Goal: Information Seeking & Learning: Learn about a topic

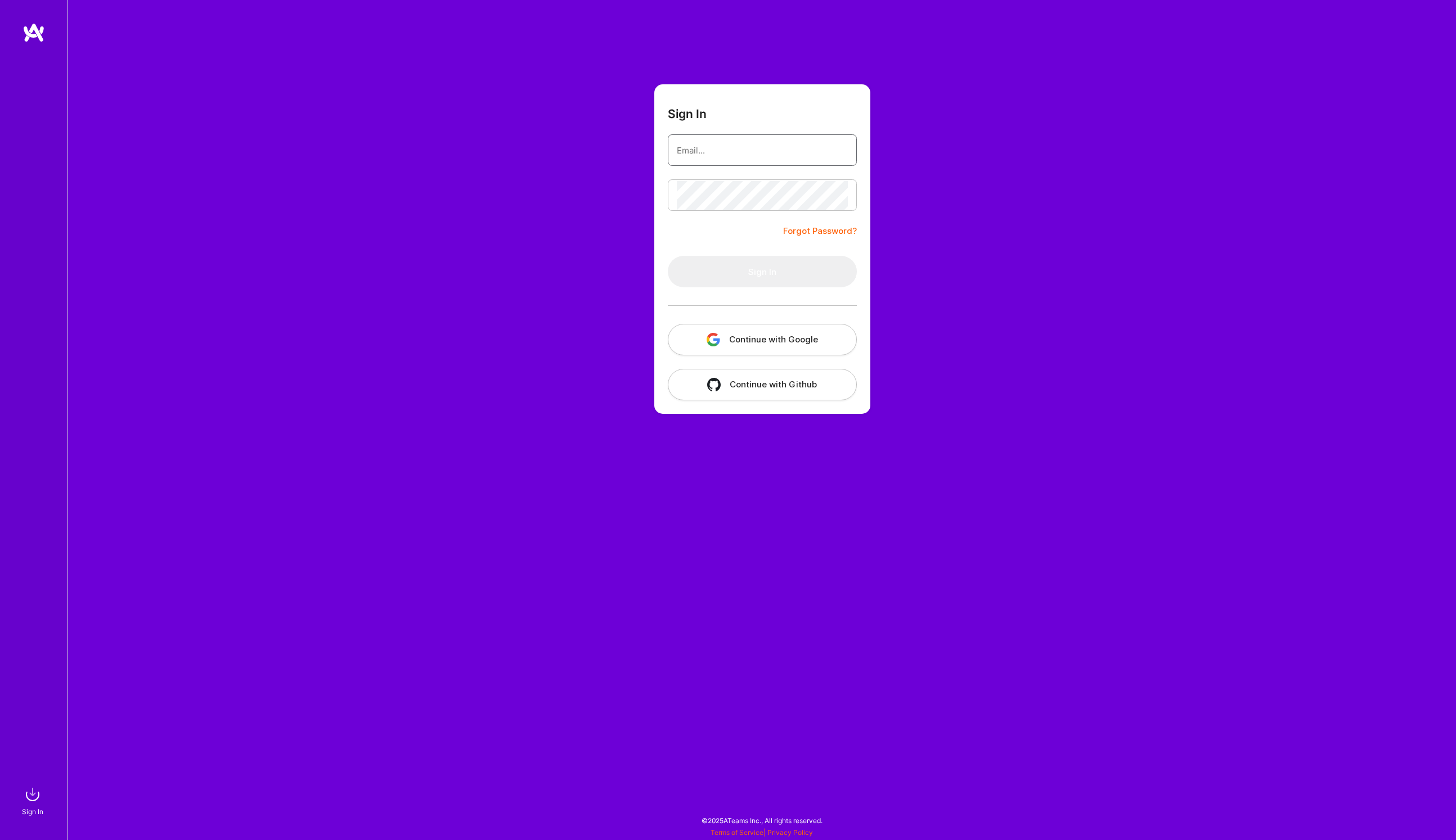
type input "[PERSON_NAME][EMAIL_ADDRESS][PERSON_NAME][DOMAIN_NAME]"
click at [768, 268] on button "Sign In" at bounding box center [762, 272] width 189 height 32
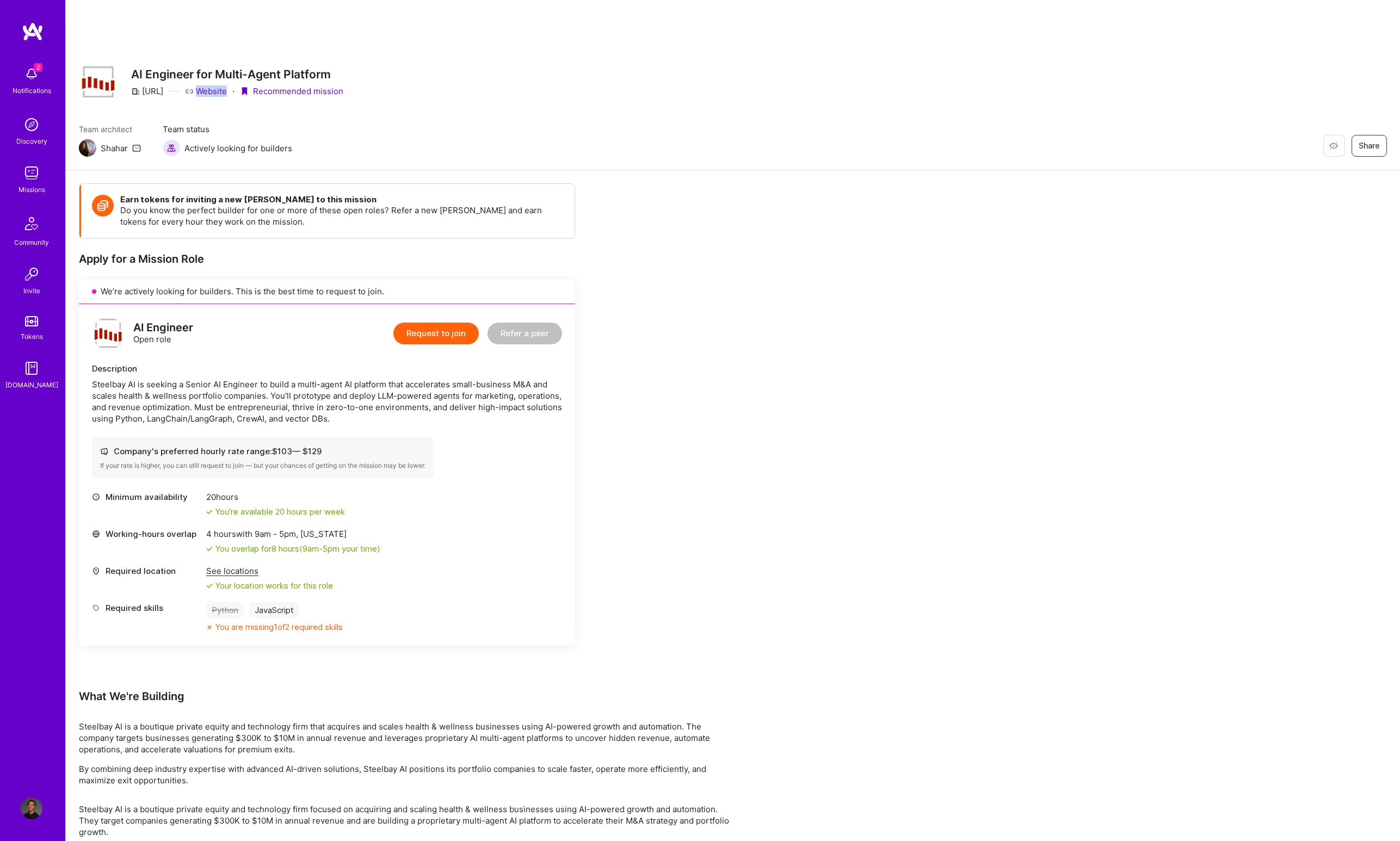
click at [318, 379] on div "Steelbay AI is seeking a Senior AI Engineer to build a multi-agent AI platform …" at bounding box center [327, 402] width 470 height 46
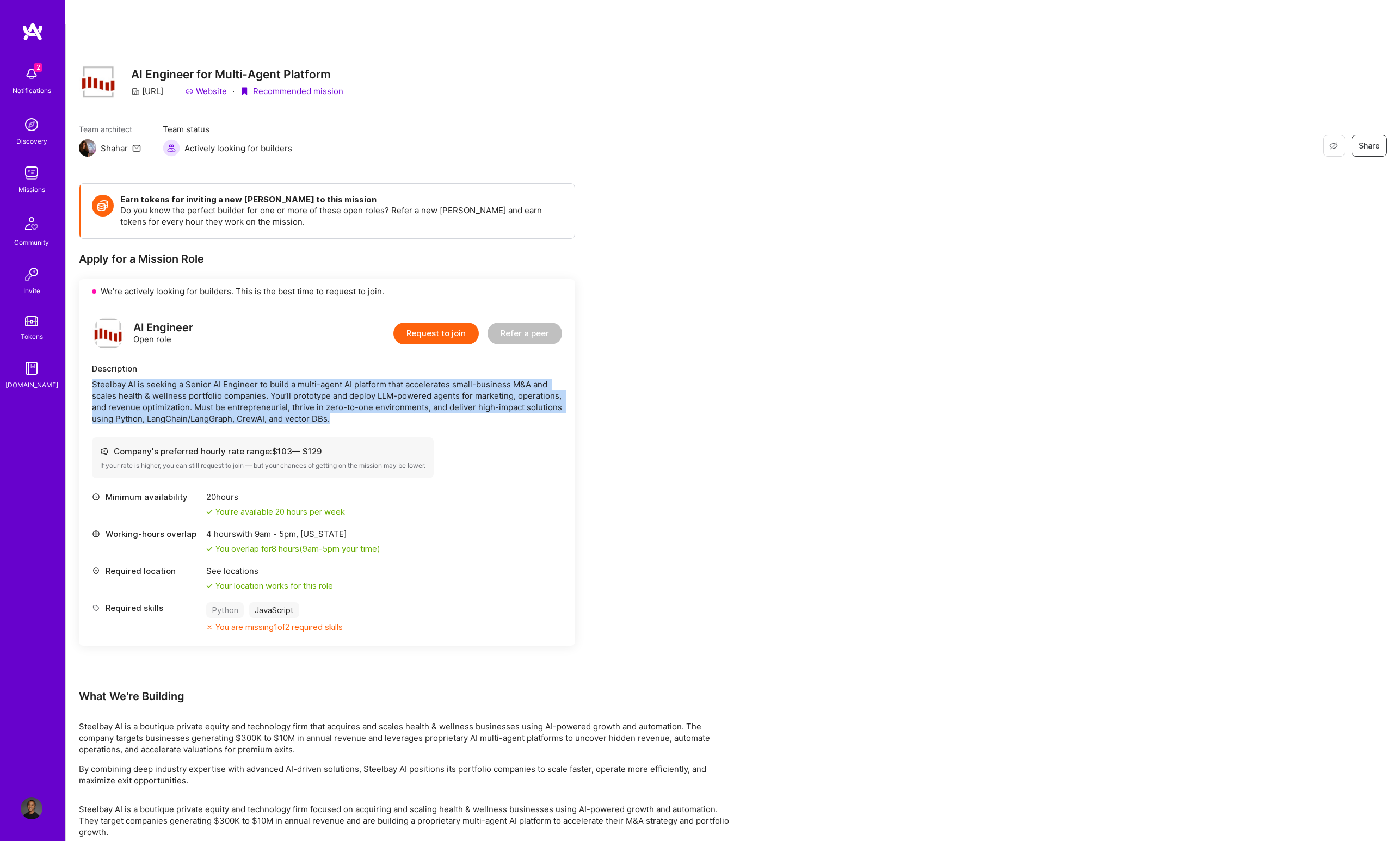
click at [318, 379] on div "Steelbay AI is seeking a Senior AI Engineer to build a multi-agent AI platform …" at bounding box center [327, 402] width 470 height 46
click at [317, 379] on div "Steelbay AI is seeking a Senior AI Engineer to build a multi-agent AI platform …" at bounding box center [327, 402] width 470 height 46
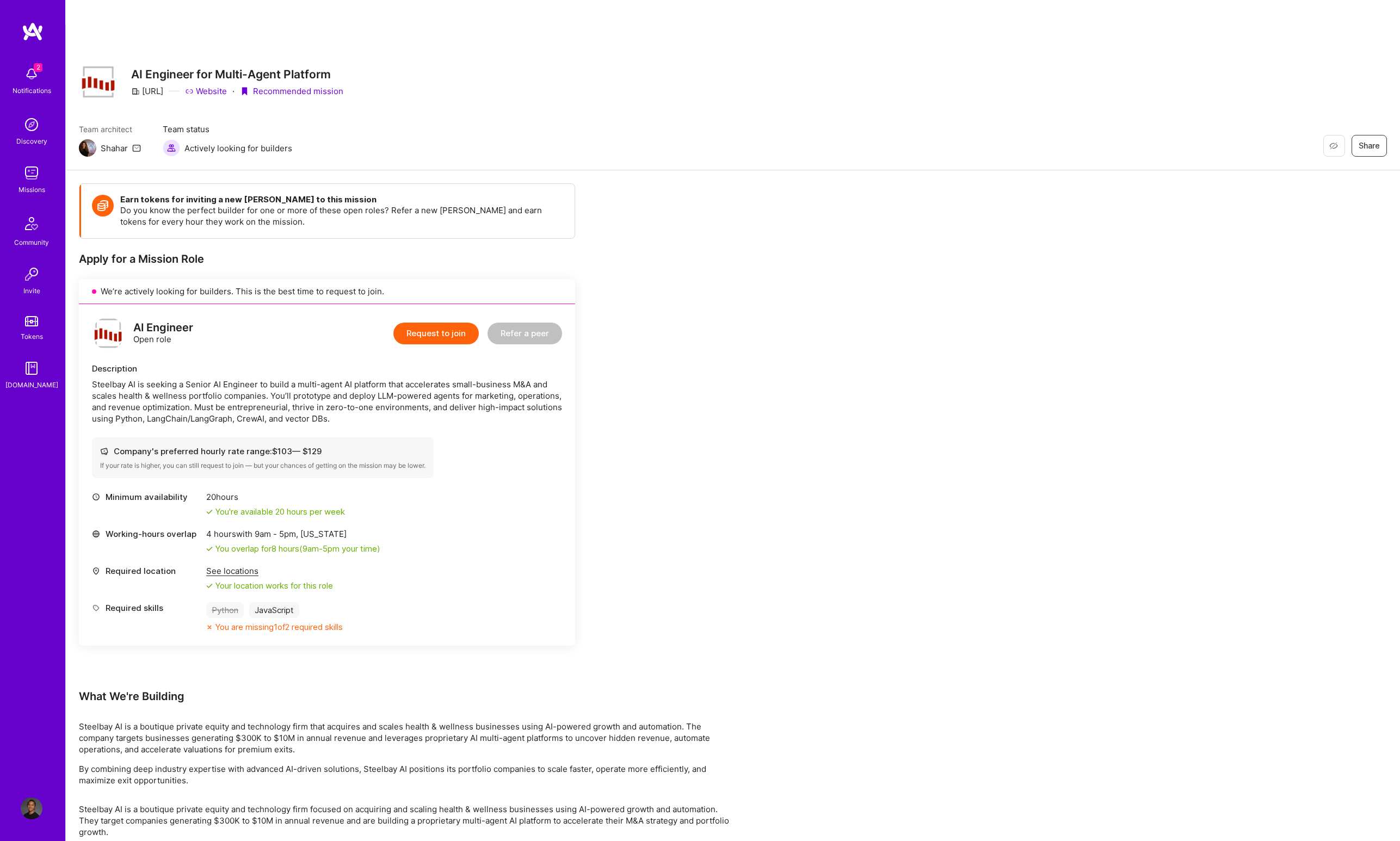
click at [206, 379] on div "Steelbay AI is seeking a Senior AI Engineer to build a multi-agent AI platform …" at bounding box center [327, 402] width 470 height 46
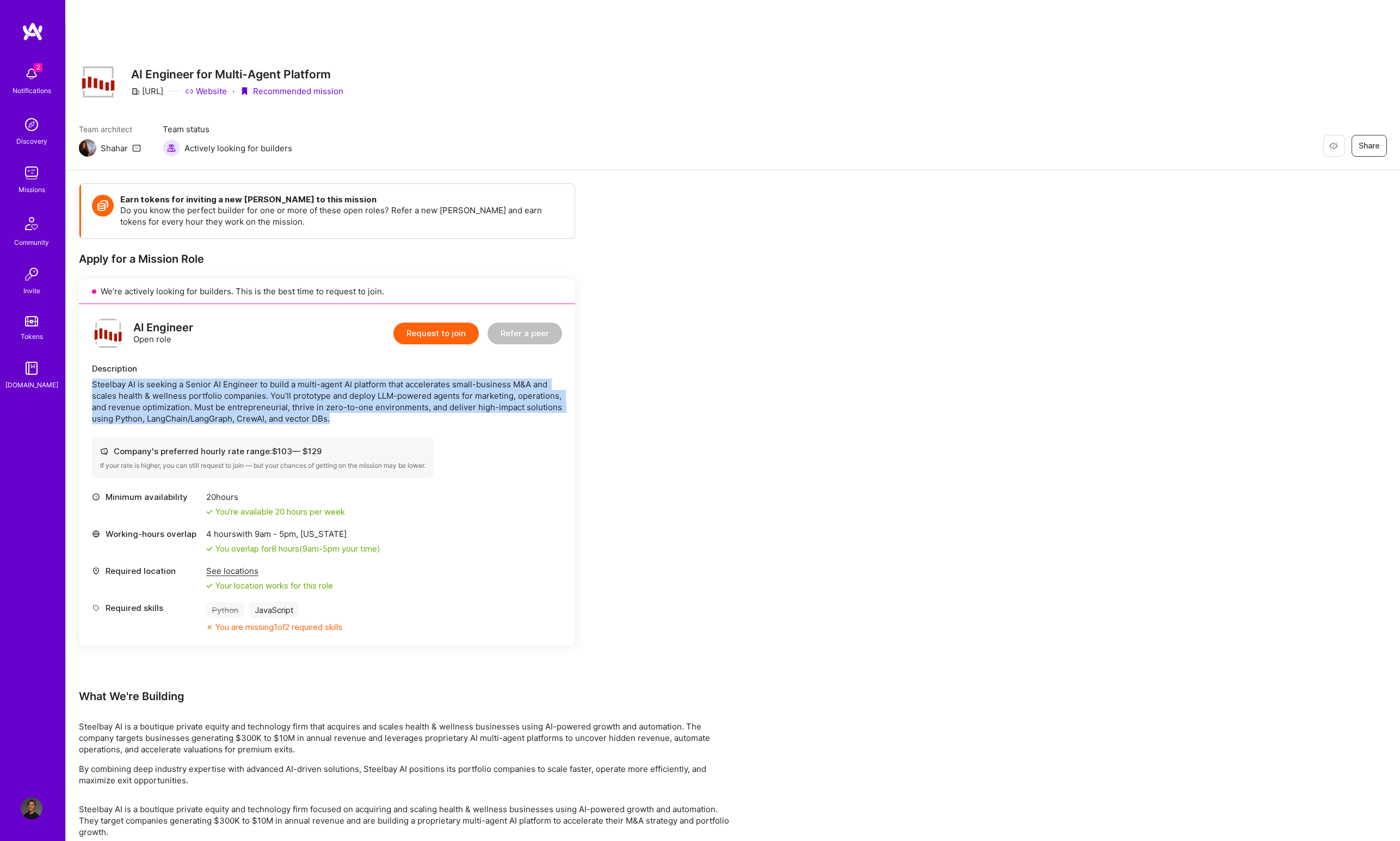
click at [206, 379] on div "Steelbay AI is seeking a Senior AI Engineer to build a multi-agent AI platform …" at bounding box center [327, 402] width 470 height 46
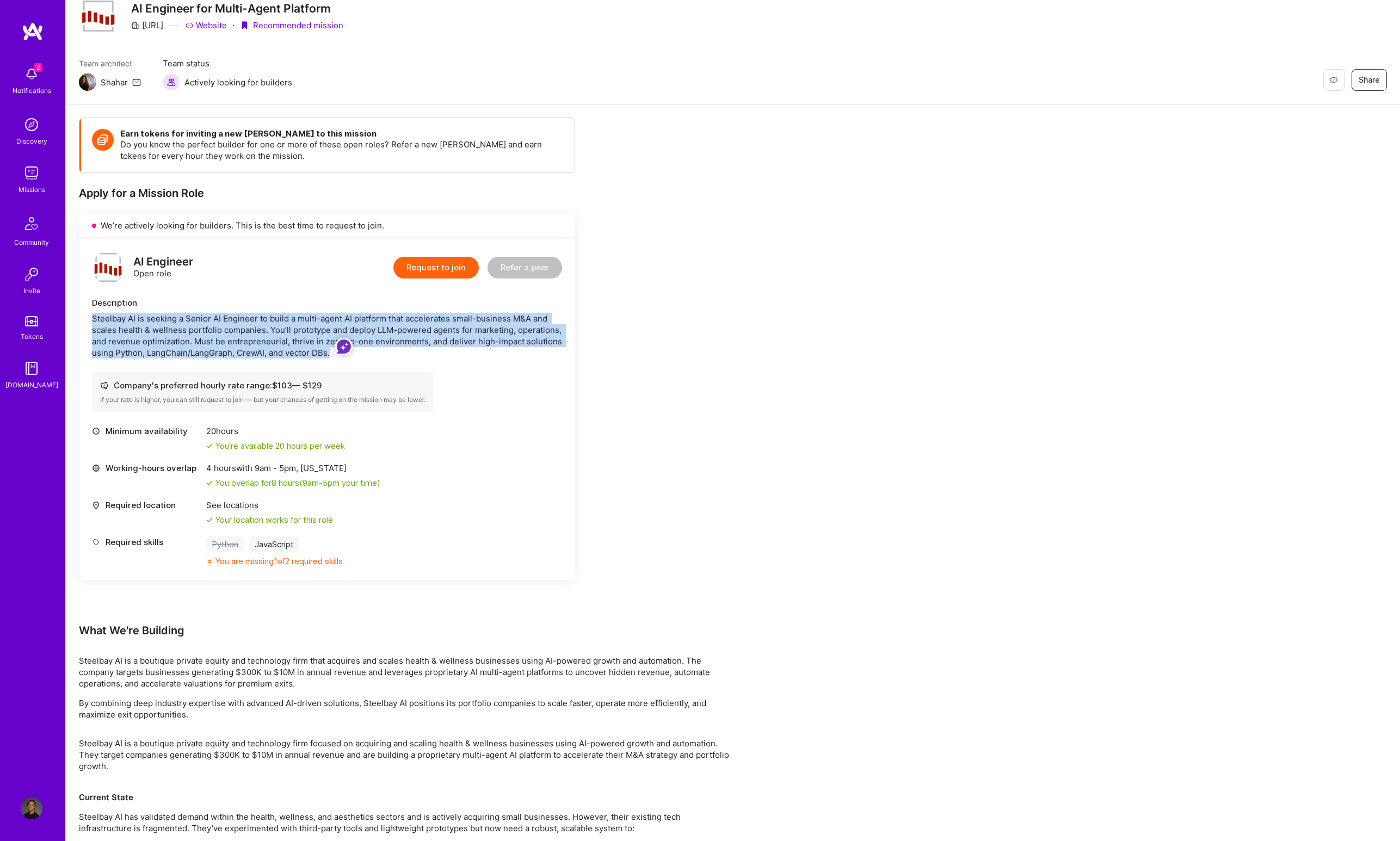
scroll to position [65, 0]
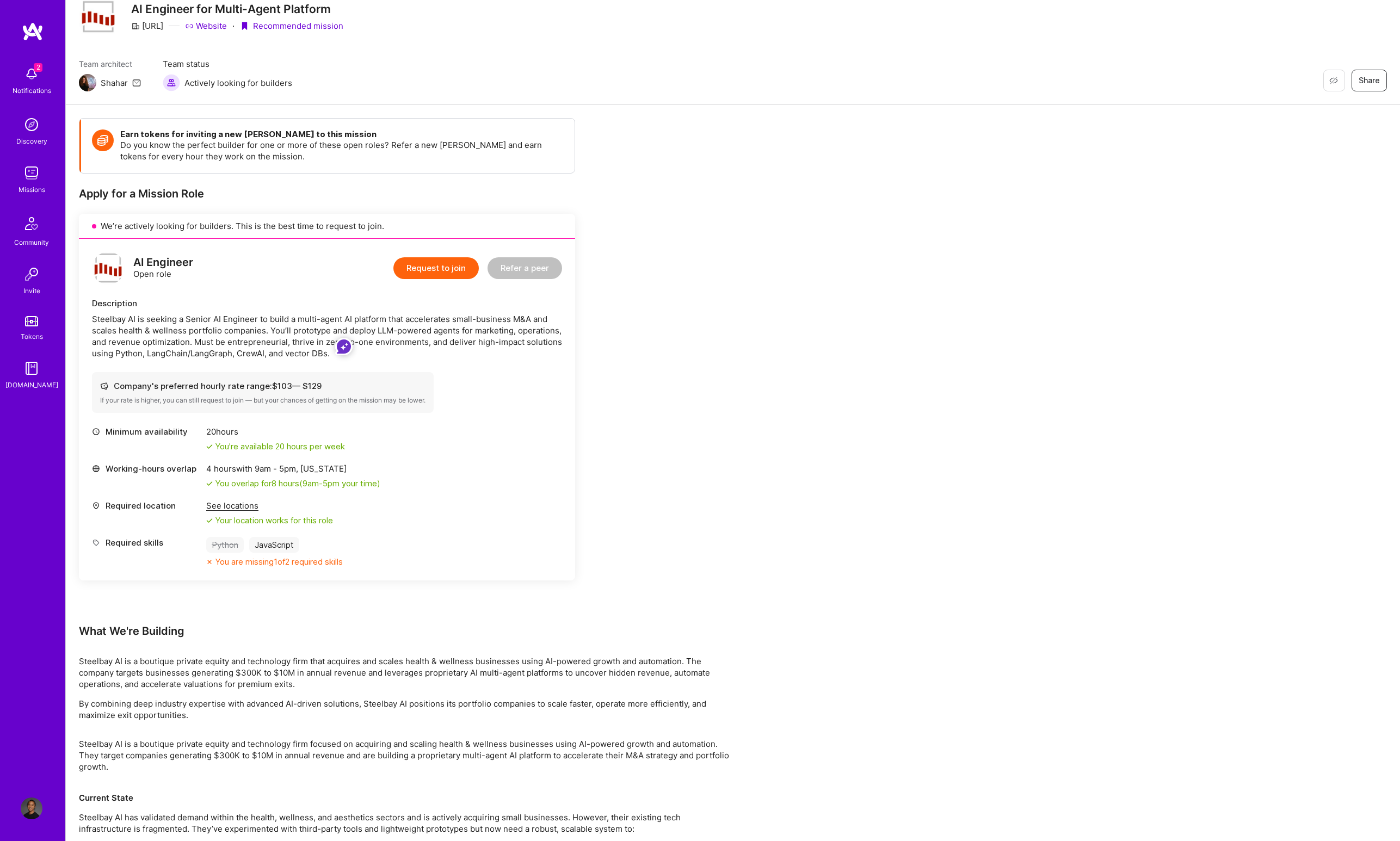
click at [233, 658] on p "Steelbay AI is a boutique private equity and technology firm that acquires and …" at bounding box center [405, 672] width 653 height 34
click at [234, 658] on p "Steelbay AI is a boutique private equity and technology firm that acquires and …" at bounding box center [405, 672] width 653 height 34
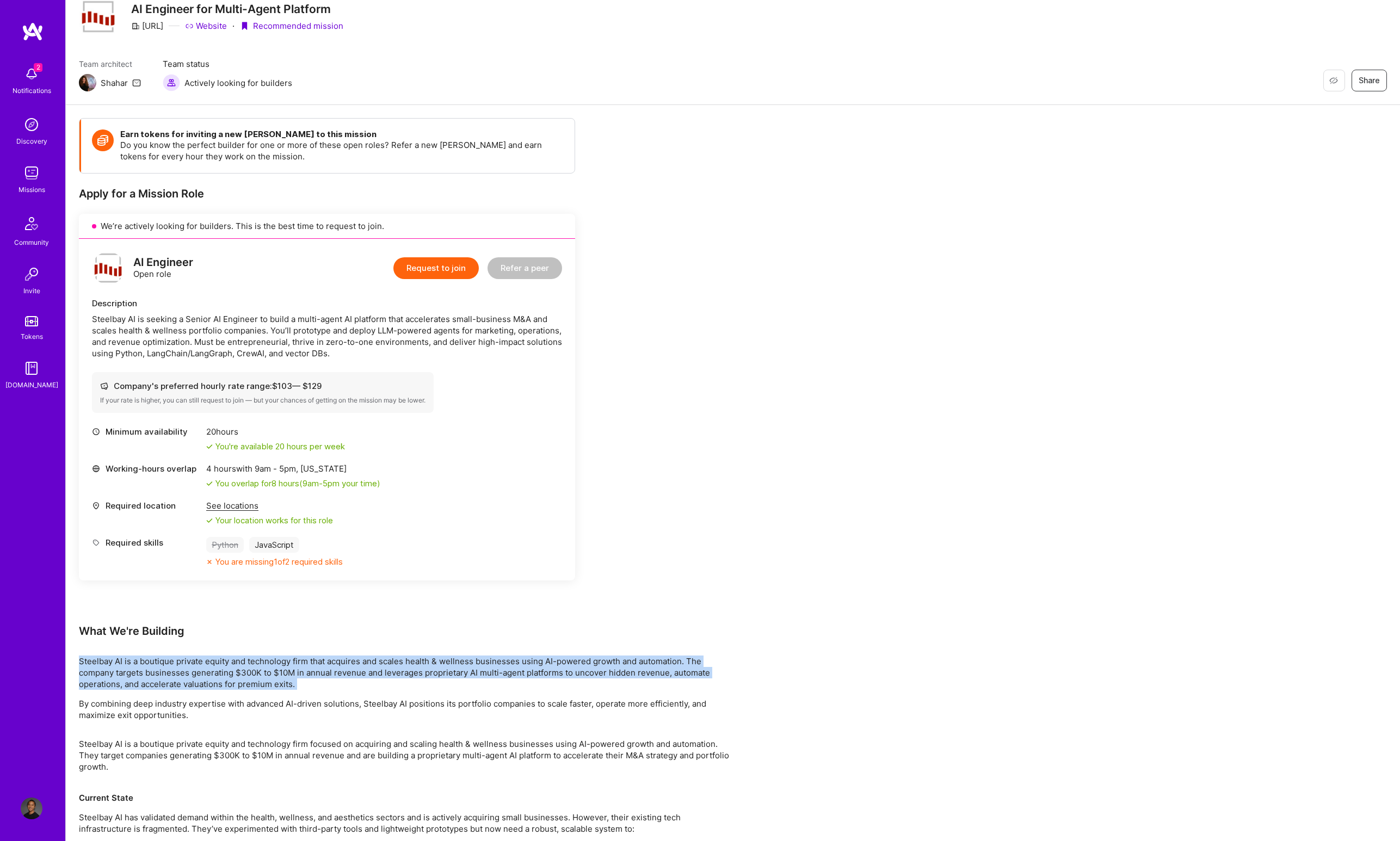
click at [234, 658] on p "Steelbay AI is a boutique private equity and technology firm that acquires and …" at bounding box center [405, 672] width 653 height 34
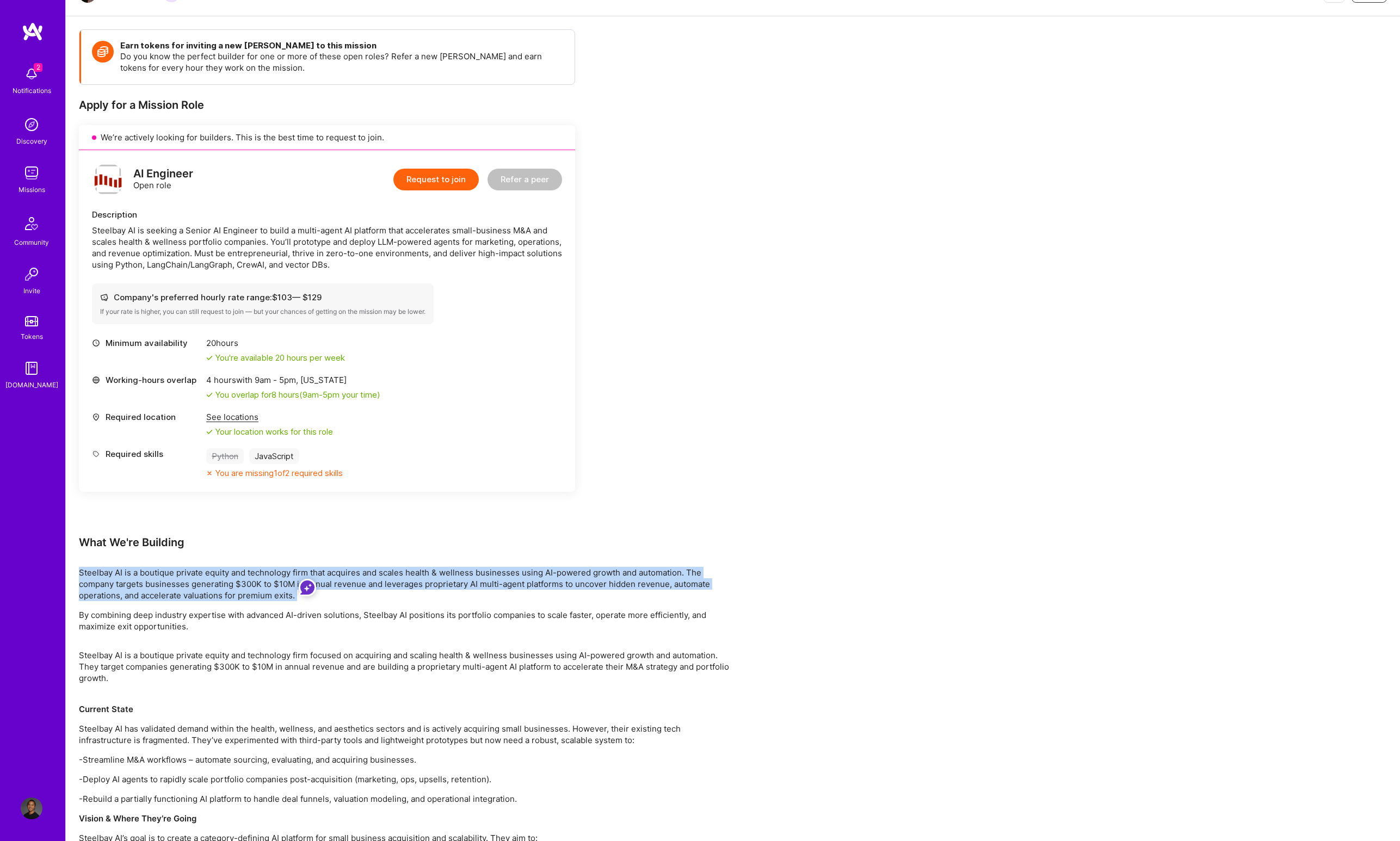
scroll to position [156, 0]
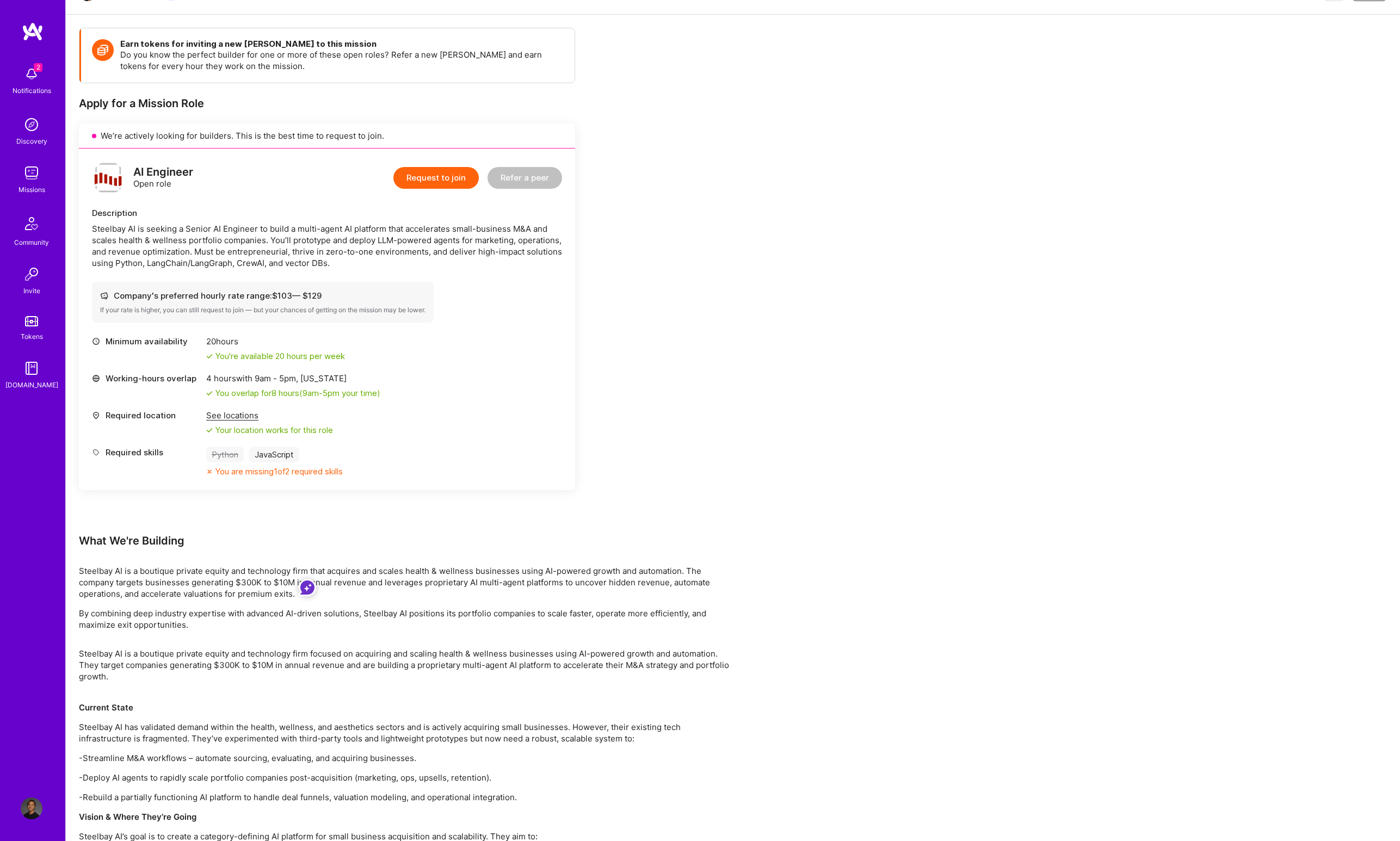
click at [249, 662] on p "Steelbay AI is a boutique private equity and technology firm focused on acquiri…" at bounding box center [405, 671] width 653 height 46
click at [214, 648] on p "Steelbay AI is a boutique private equity and technology firm focused on acquiri…" at bounding box center [405, 671] width 653 height 46
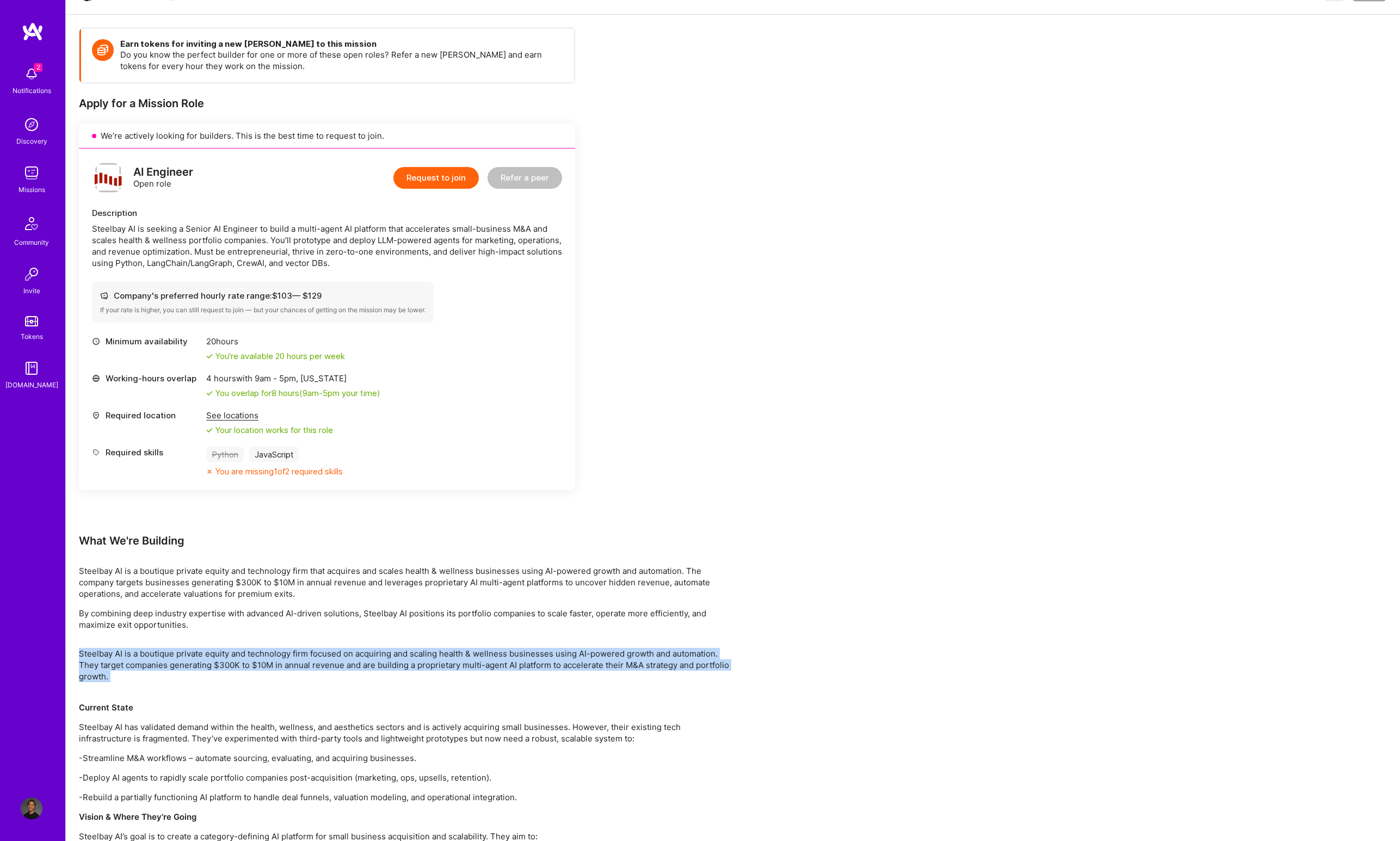
click at [214, 648] on p "Steelbay AI is a boutique private equity and technology firm focused on acquiri…" at bounding box center [405, 671] width 653 height 46
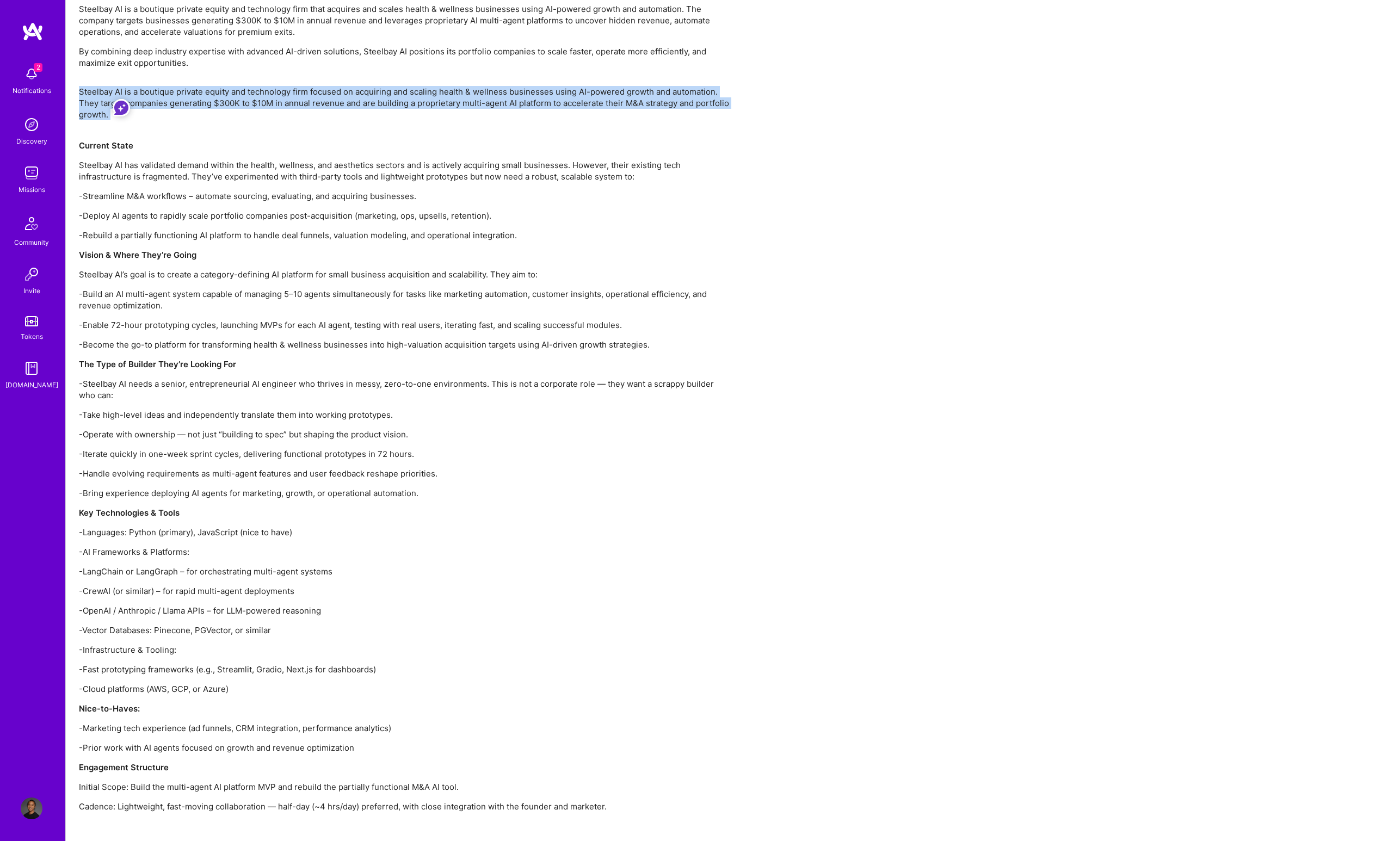
scroll to position [718, 0]
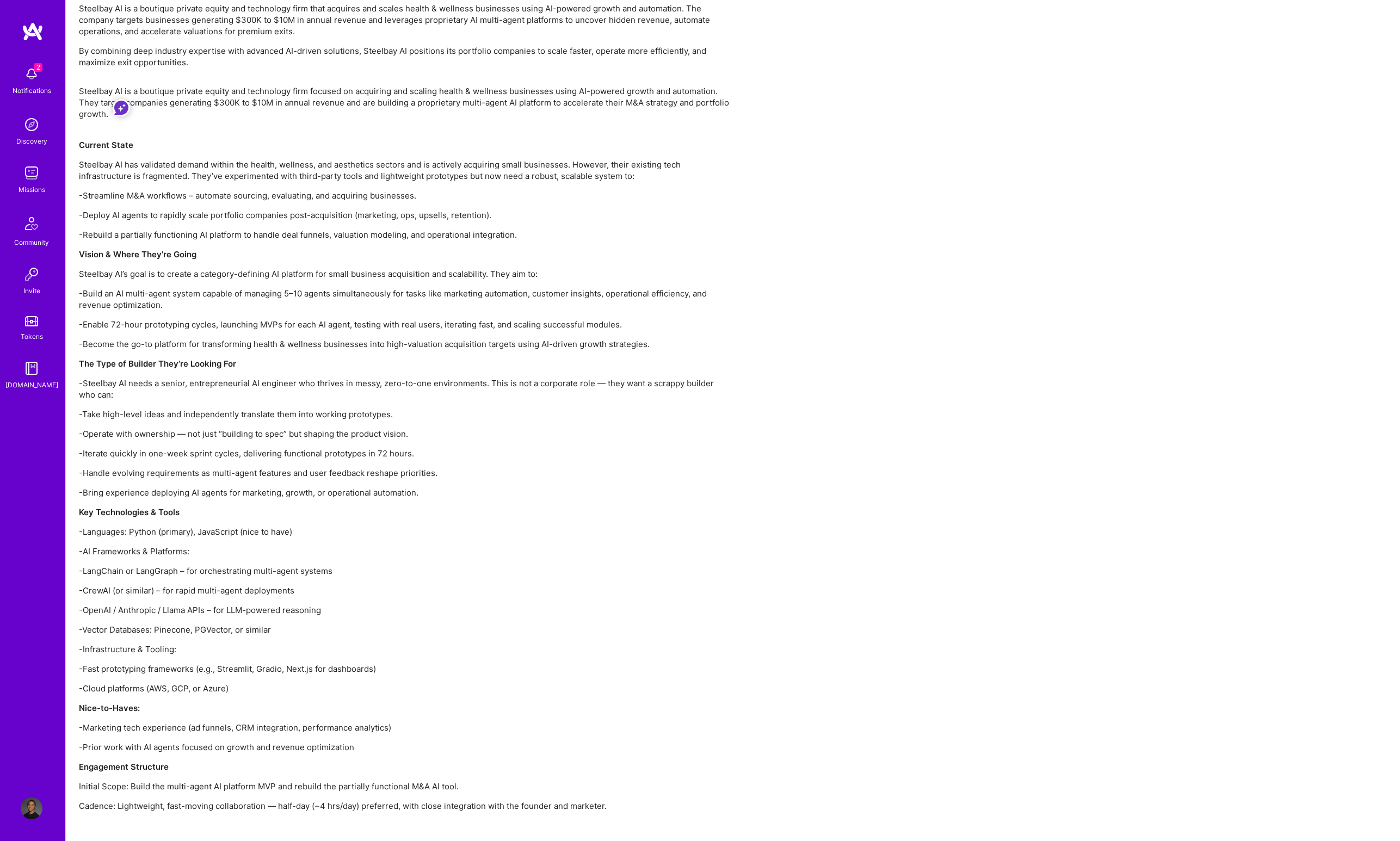
click at [291, 288] on p "-Build an AI multi-agent system capable of managing 5–10 agents simultaneously …" at bounding box center [405, 299] width 653 height 23
click at [32, 79] on img at bounding box center [32, 74] width 22 height 22
drag, startPoint x: 29, startPoint y: 125, endPoint x: 333, endPoint y: 28, distance: 319.1
click at [0, 0] on div "2 Notifications Discovery Missions Community Invite Tokens A.Guide Profile" at bounding box center [32, 420] width 65 height 841
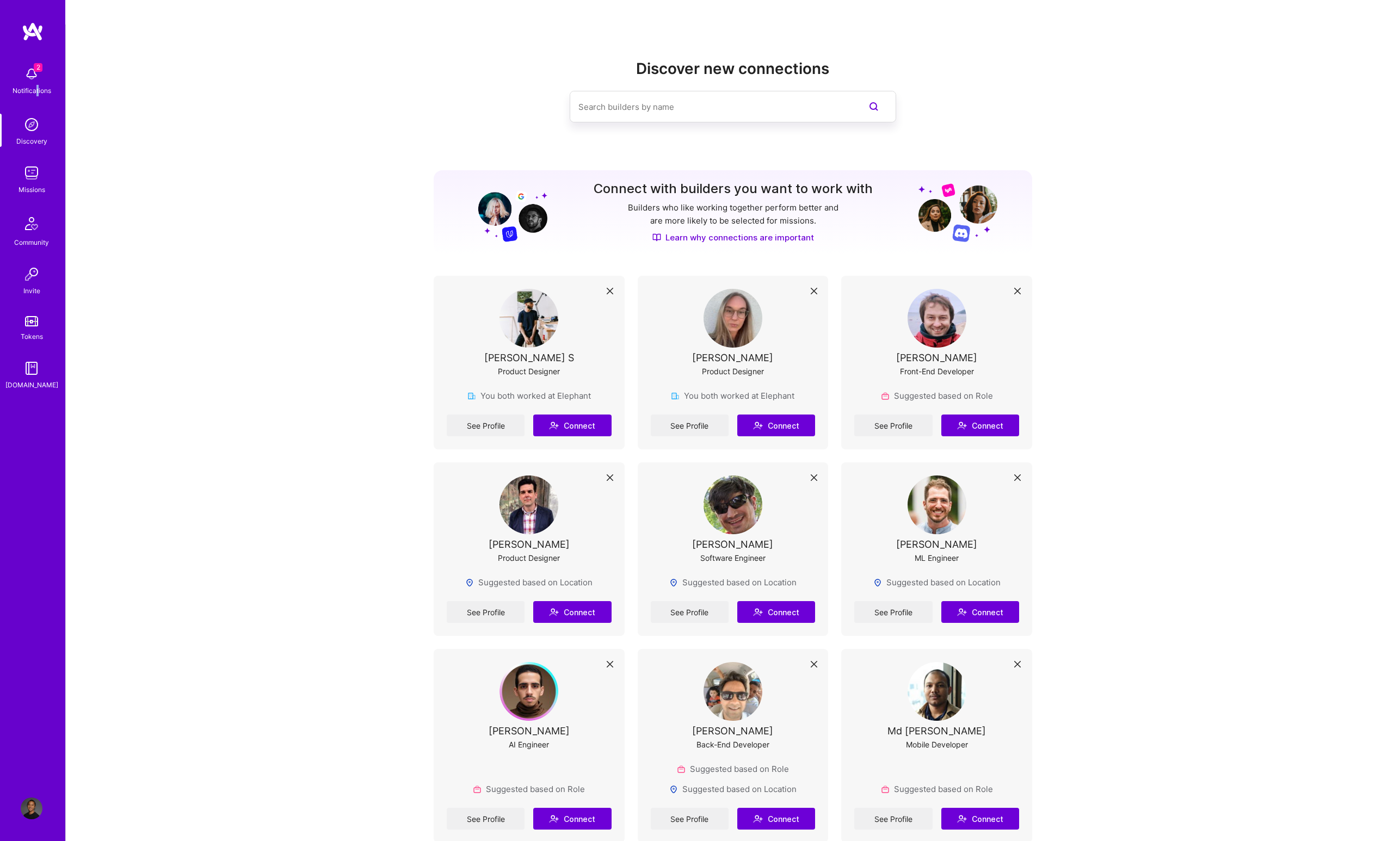
click at [37, 88] on div "Notifications" at bounding box center [32, 90] width 39 height 11
